Goal: Task Accomplishment & Management: Use online tool/utility

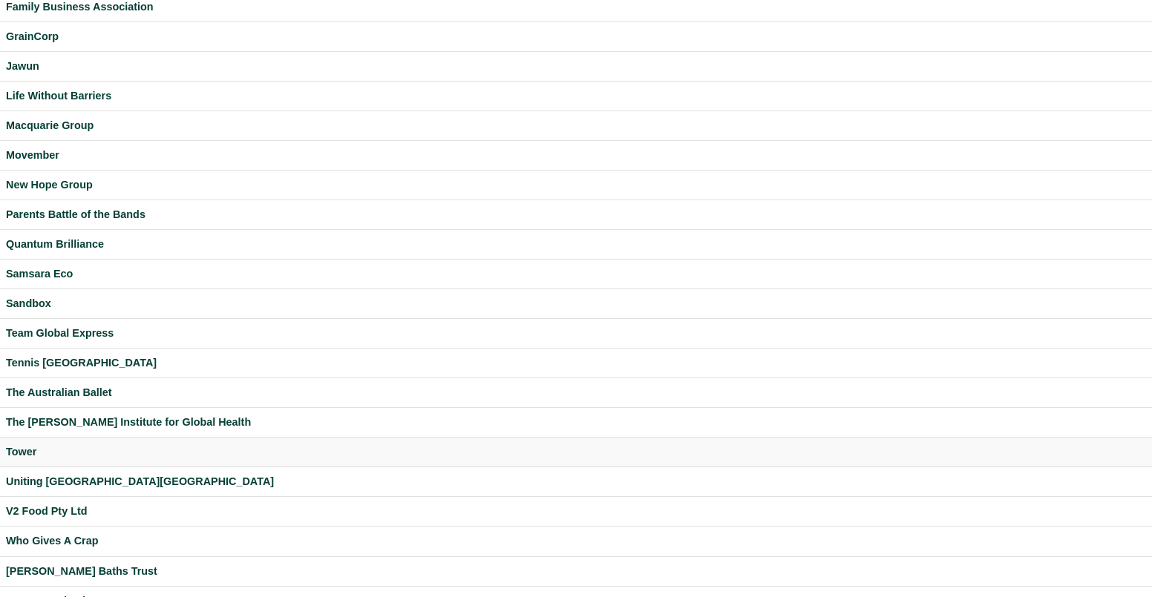
scroll to position [378, 0]
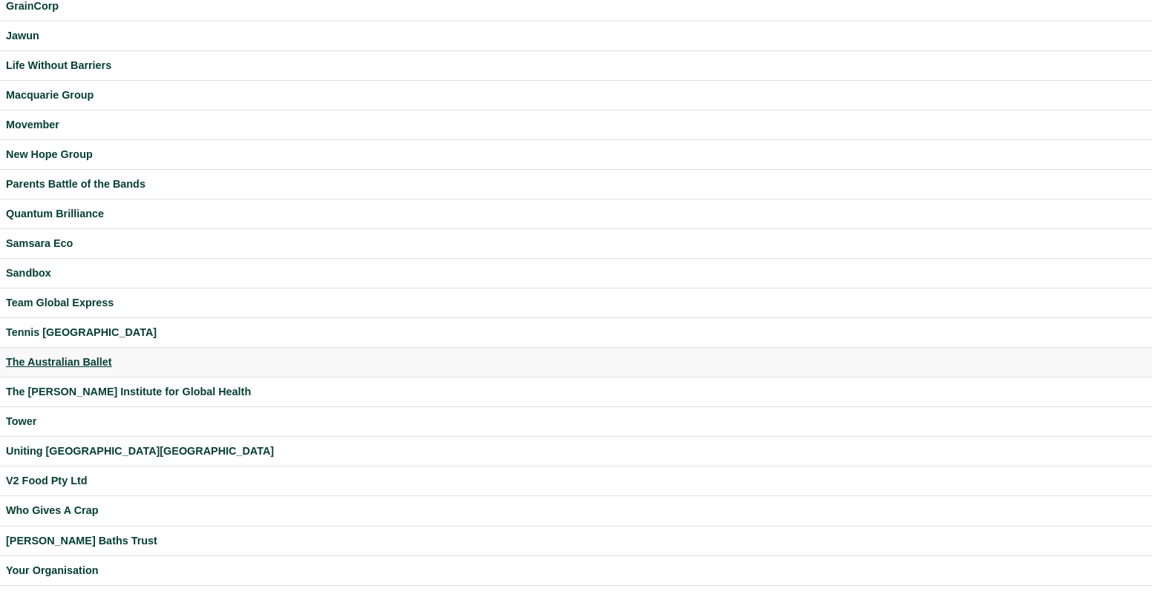
click at [56, 361] on div "The Australian Ballet" at bounding box center [576, 362] width 1140 height 17
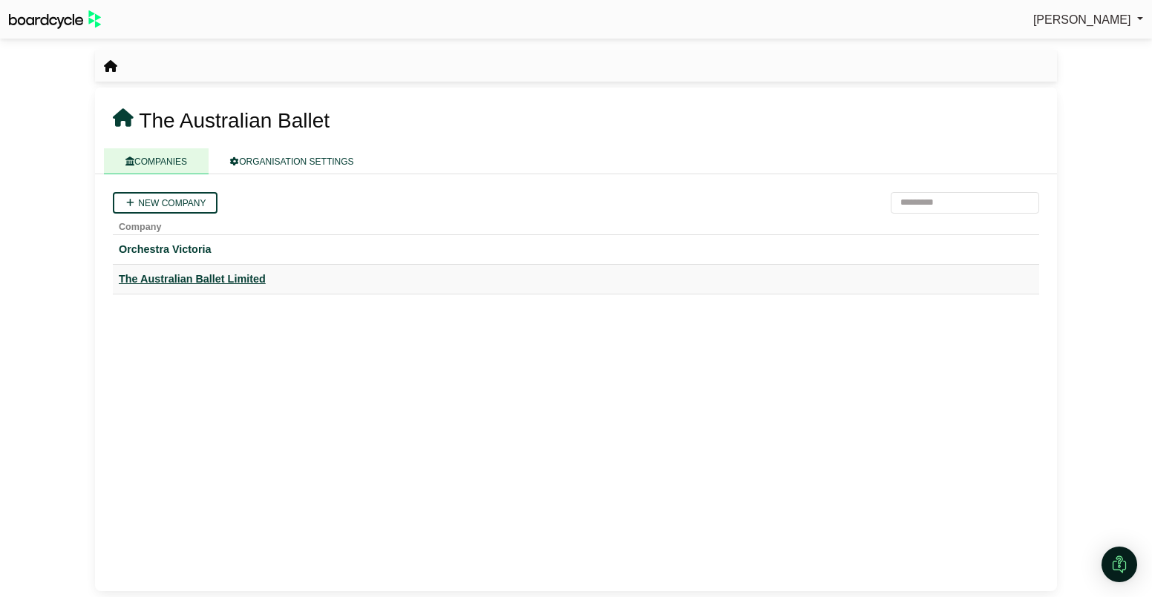
click at [181, 281] on div "The Australian Ballet Limited" at bounding box center [576, 279] width 914 height 17
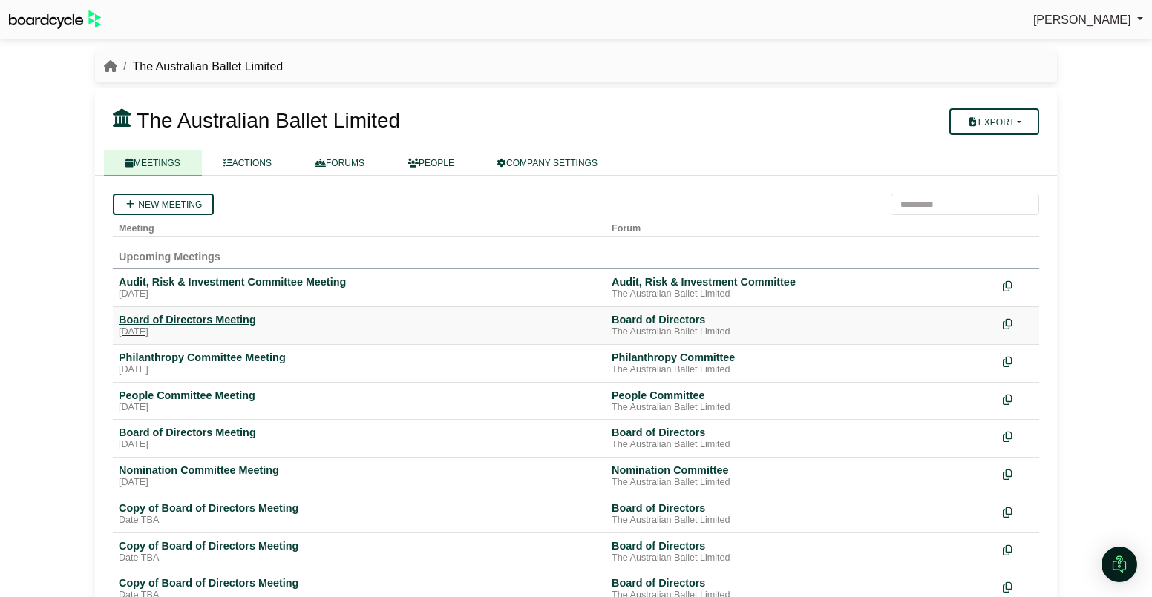
click at [184, 328] on div "Tuesday, 21 October 2025" at bounding box center [359, 333] width 481 height 12
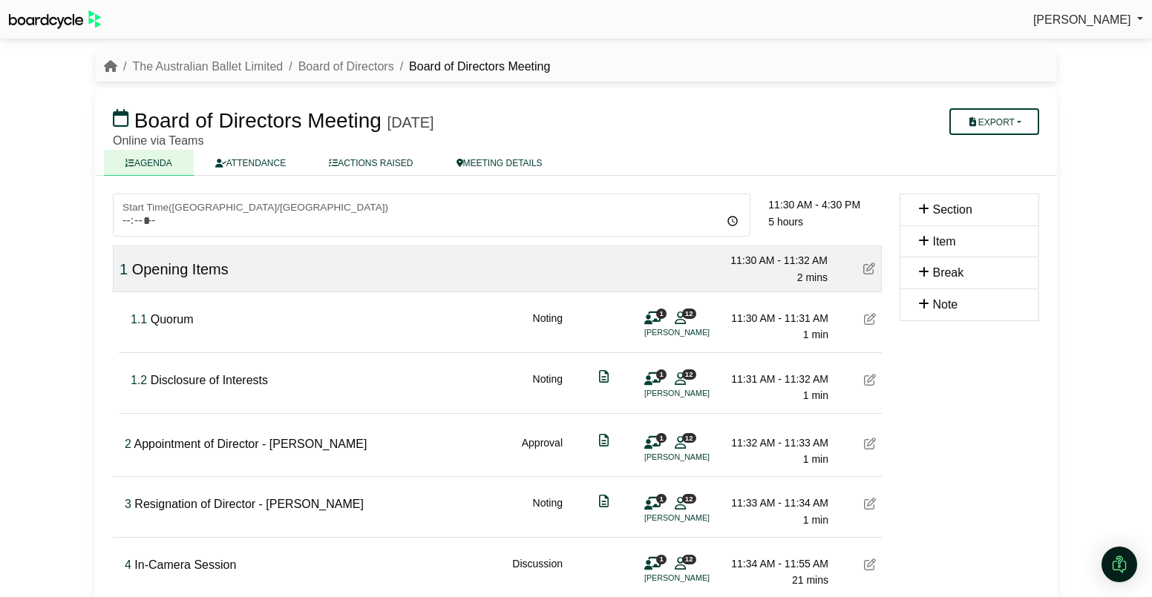
scroll to position [1, 0]
click at [53, 327] on div "Richard Conway Sign Out The Australian Ballet Limited Board of Directors Board …" at bounding box center [576, 297] width 1152 height 597
